Goal: Information Seeking & Learning: Learn about a topic

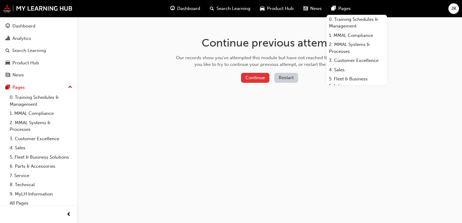
click at [251, 78] on button "Continue" at bounding box center [255, 78] width 28 height 10
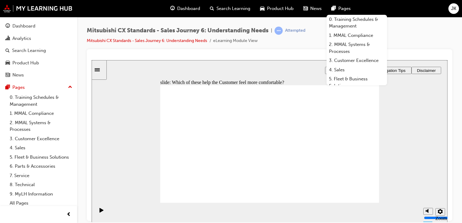
click at [187, 6] on span "Dashboard" at bounding box center [188, 8] width 23 height 7
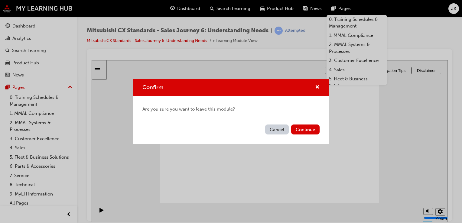
click at [274, 128] on button "Cancel" at bounding box center [277, 130] width 24 height 10
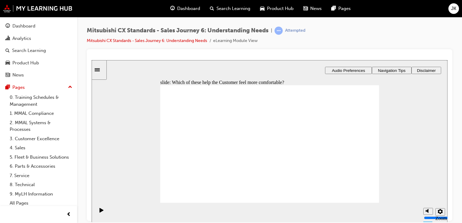
click at [433, 36] on div "Mitsubishi CX Standards - Sales Journey 6: Understanding Needs | Attempted Mits…" at bounding box center [269, 38] width 365 height 23
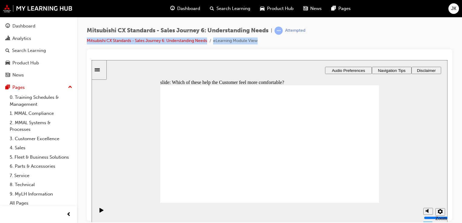
click at [195, 10] on span "Dashboard" at bounding box center [188, 8] width 23 height 7
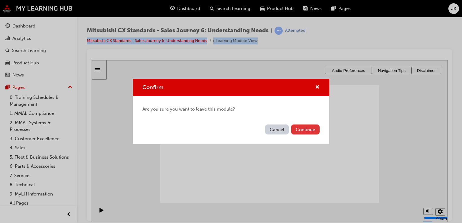
click at [299, 130] on button "Continue" at bounding box center [305, 130] width 28 height 10
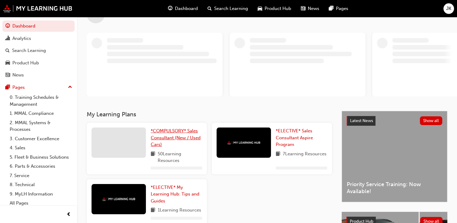
scroll to position [91, 0]
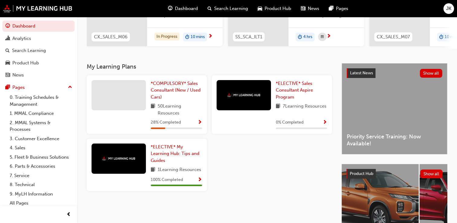
click at [201, 125] on span "Show Progress" at bounding box center [200, 122] width 5 height 5
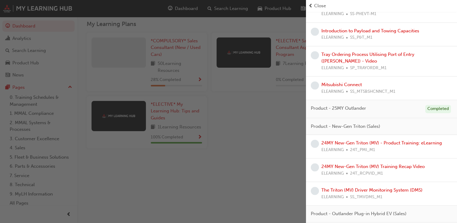
scroll to position [814, 0]
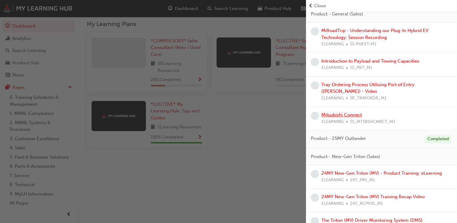
click at [354, 118] on link "Mitsubishi Connect" at bounding box center [342, 114] width 41 height 5
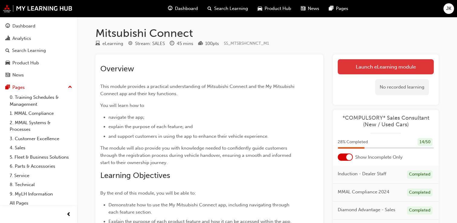
click at [366, 66] on link "Launch eLearning module" at bounding box center [386, 66] width 96 height 15
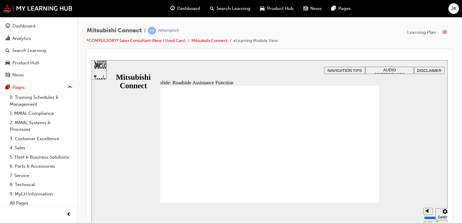
checkbox input "true"
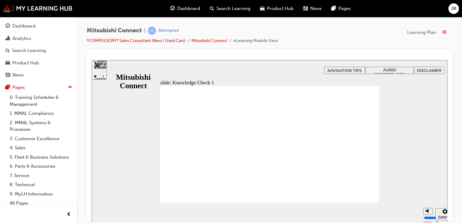
checkbox input "true"
checkbox input "false"
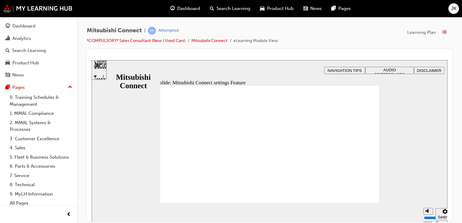
radio input "true"
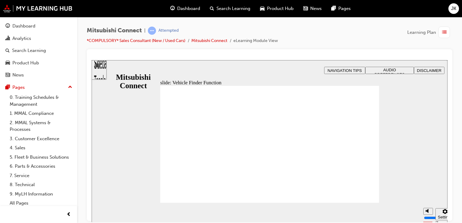
checkbox input "true"
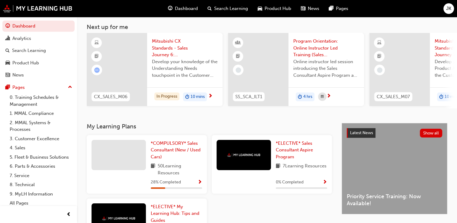
scroll to position [30, 0]
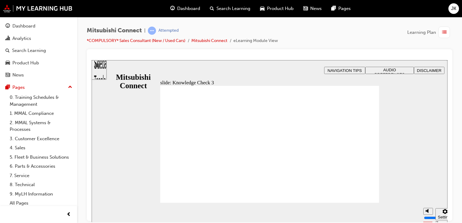
checkbox input "false"
checkbox input "true"
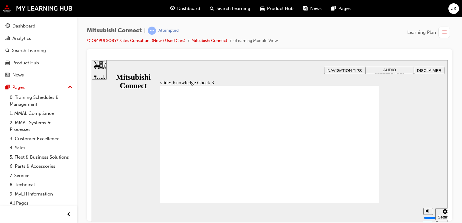
checkbox input "false"
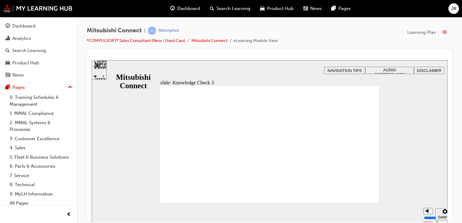
checkbox input "false"
checkbox input "true"
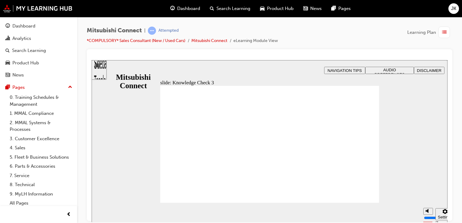
drag, startPoint x: 172, startPoint y: 167, endPoint x: 173, endPoint y: 175, distance: 8.5
checkbox input "true"
drag, startPoint x: 266, startPoint y: 172, endPoint x: 256, endPoint y: 177, distance: 10.8
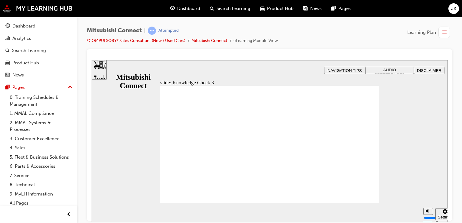
drag, startPoint x: 233, startPoint y: 191, endPoint x: 221, endPoint y: 194, distance: 12.7
checkbox input "false"
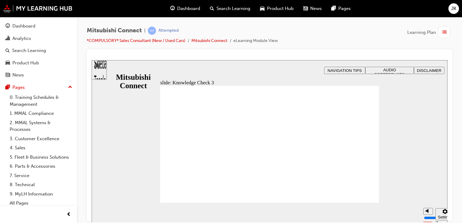
checkbox input "false"
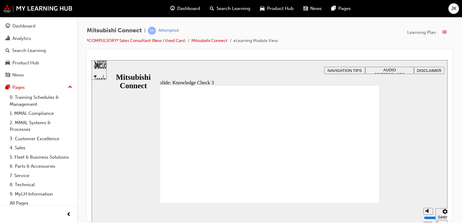
checkbox input "false"
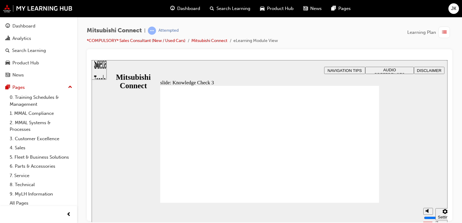
checkbox input "false"
checkbox input "true"
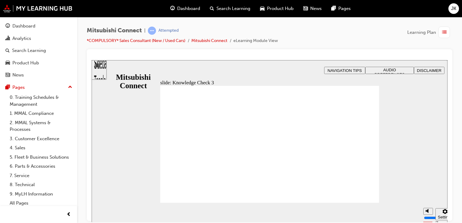
drag, startPoint x: 222, startPoint y: 195, endPoint x: 193, endPoint y: 182, distance: 31.6
checkbox input "false"
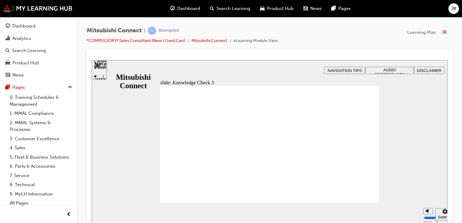
checkbox input "false"
drag, startPoint x: 269, startPoint y: 173, endPoint x: 245, endPoint y: 174, distance: 24.2
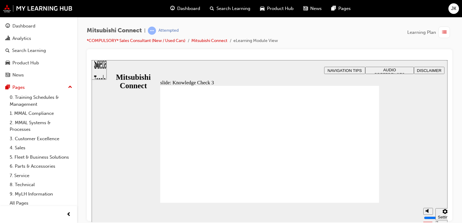
checkbox input "false"
drag, startPoint x: 219, startPoint y: 191, endPoint x: 220, endPoint y: 196, distance: 5.2
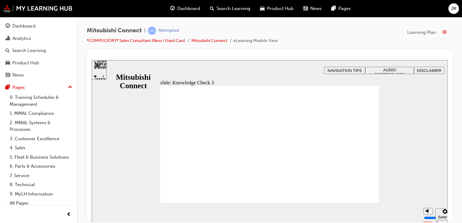
checkbox input "false"
checkbox input "true"
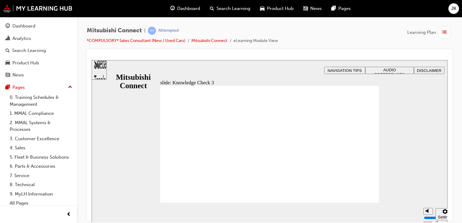
checkbox input "true"
checkbox input "false"
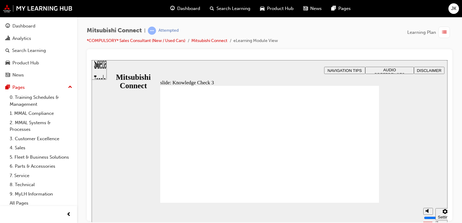
drag, startPoint x: 224, startPoint y: 195, endPoint x: 198, endPoint y: 189, distance: 26.3
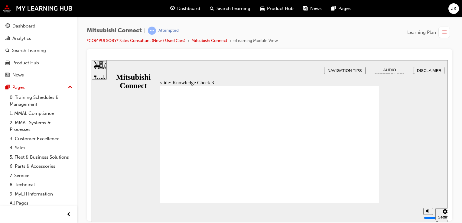
checkbox input "false"
drag, startPoint x: 171, startPoint y: 169, endPoint x: 169, endPoint y: 163, distance: 6.4
checkbox input "true"
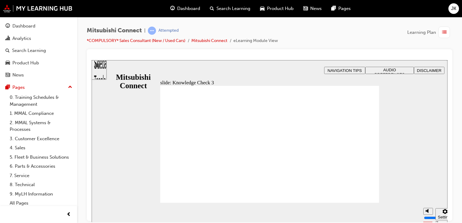
checkbox input "true"
checkbox input "false"
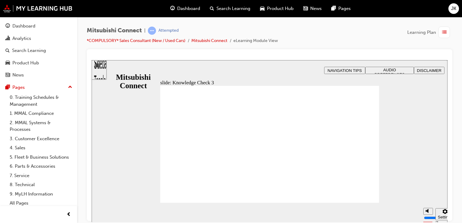
checkbox input "false"
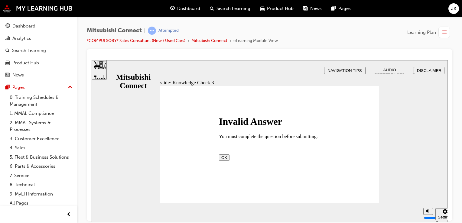
click at [229, 160] on button "OK" at bounding box center [224, 157] width 11 height 6
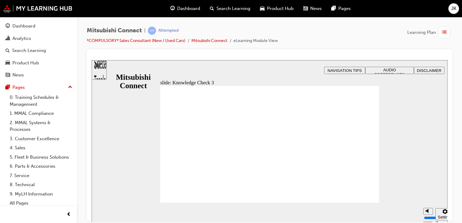
drag, startPoint x: 207, startPoint y: 195, endPoint x: 199, endPoint y: 192, distance: 8.0
checkbox input "true"
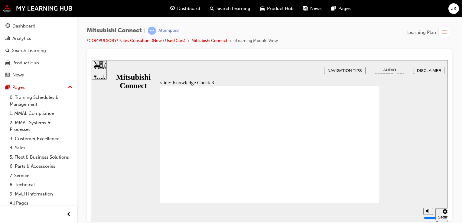
checkbox input "true"
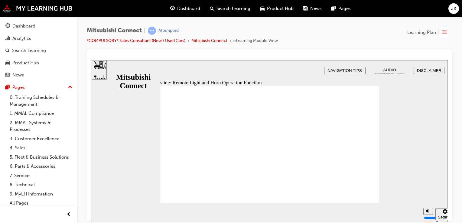
radio input "true"
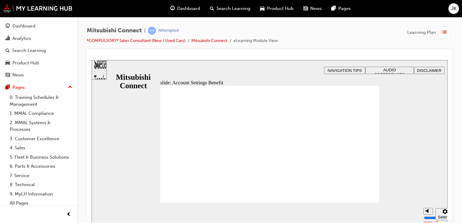
checkbox input "true"
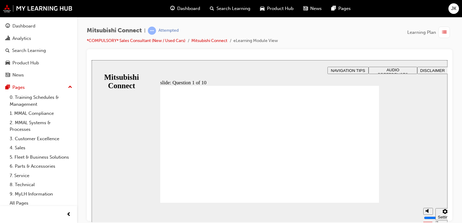
radio input "true"
checkbox input "true"
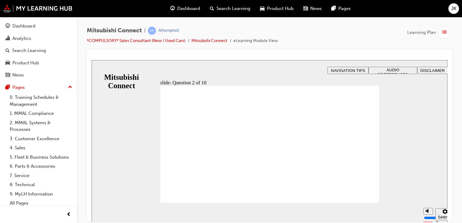
checkbox input "true"
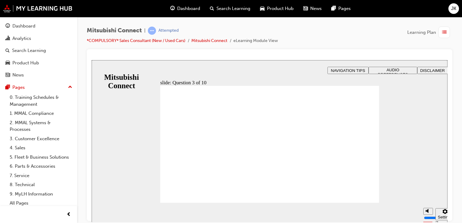
checkbox input "true"
radio input "true"
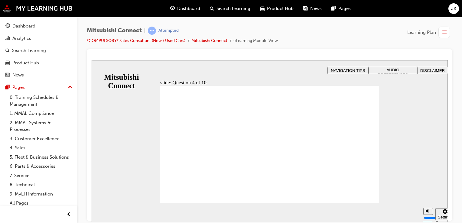
checkbox input "true"
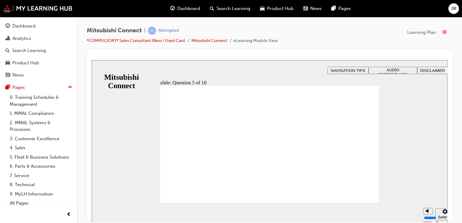
checkbox input "true"
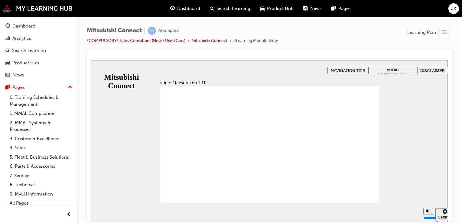
checkbox input "true"
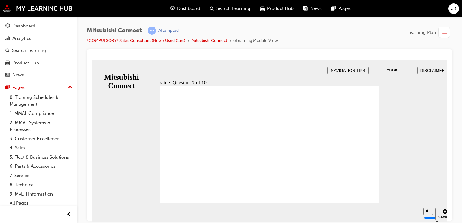
radio input "true"
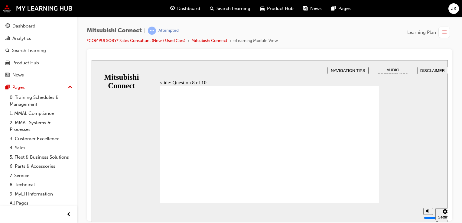
radio input "true"
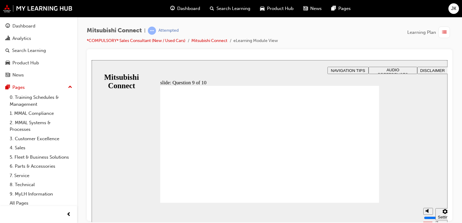
checkbox input "true"
